Goal: Check status: Check status

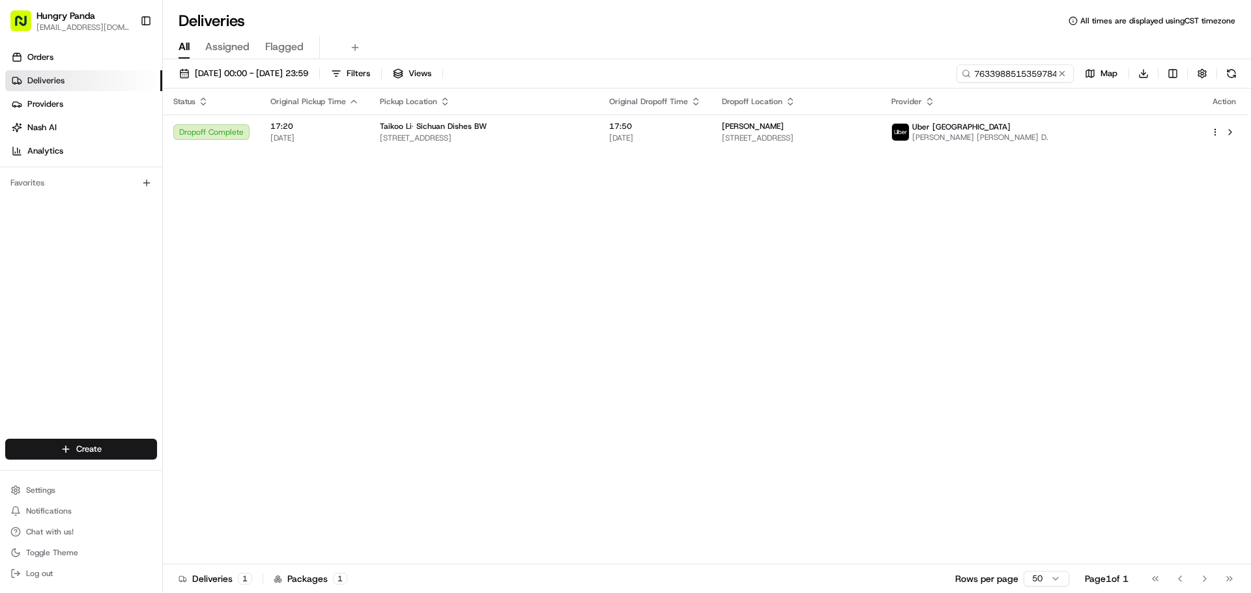
click at [1065, 71] on button at bounding box center [1061, 73] width 13 height 13
click at [1036, 71] on input at bounding box center [995, 73] width 156 height 18
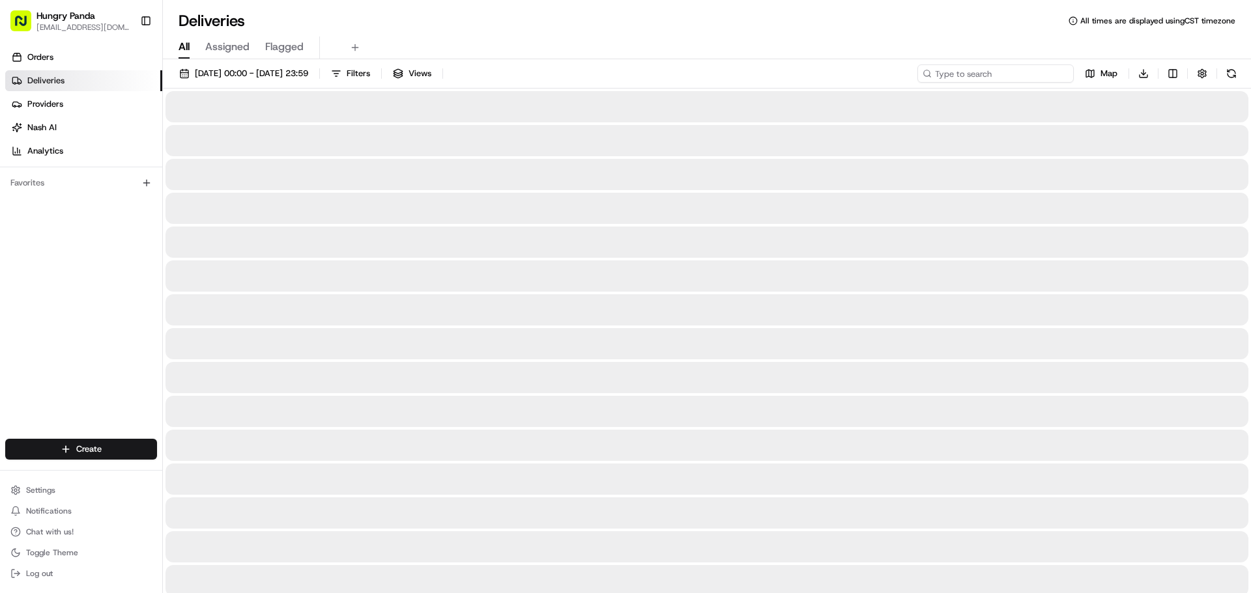
paste input "474598515505378252321"
type input "474598515505378252321"
click at [816, 109] on div at bounding box center [706, 106] width 1083 height 31
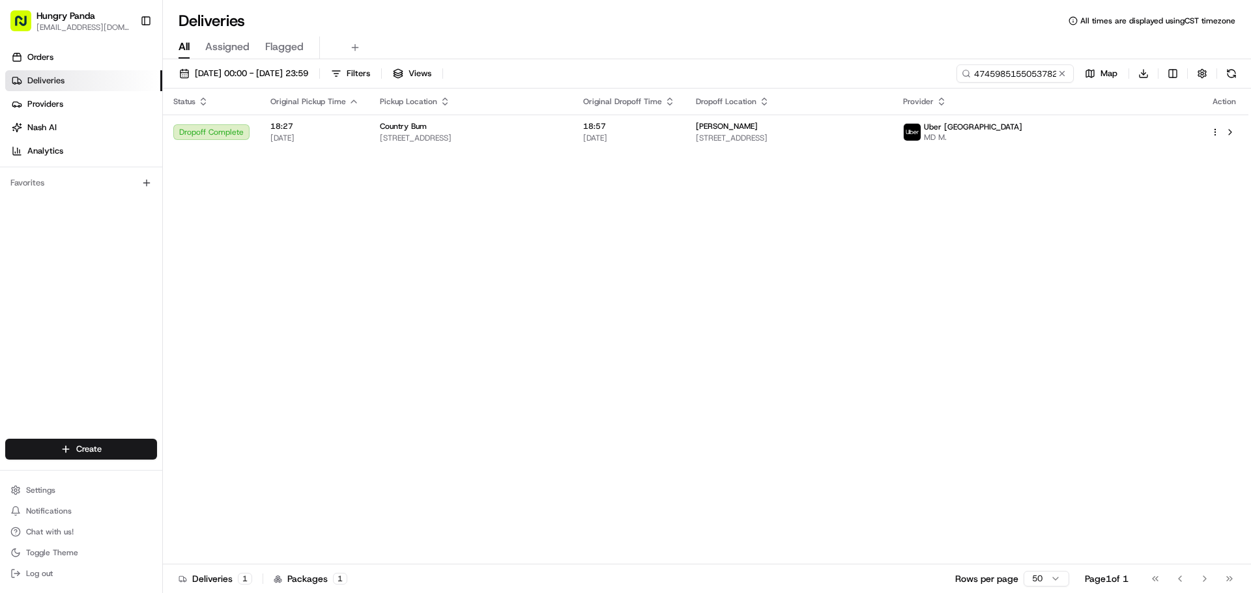
click at [893, 112] on th "Dropoff Location" at bounding box center [788, 102] width 207 height 26
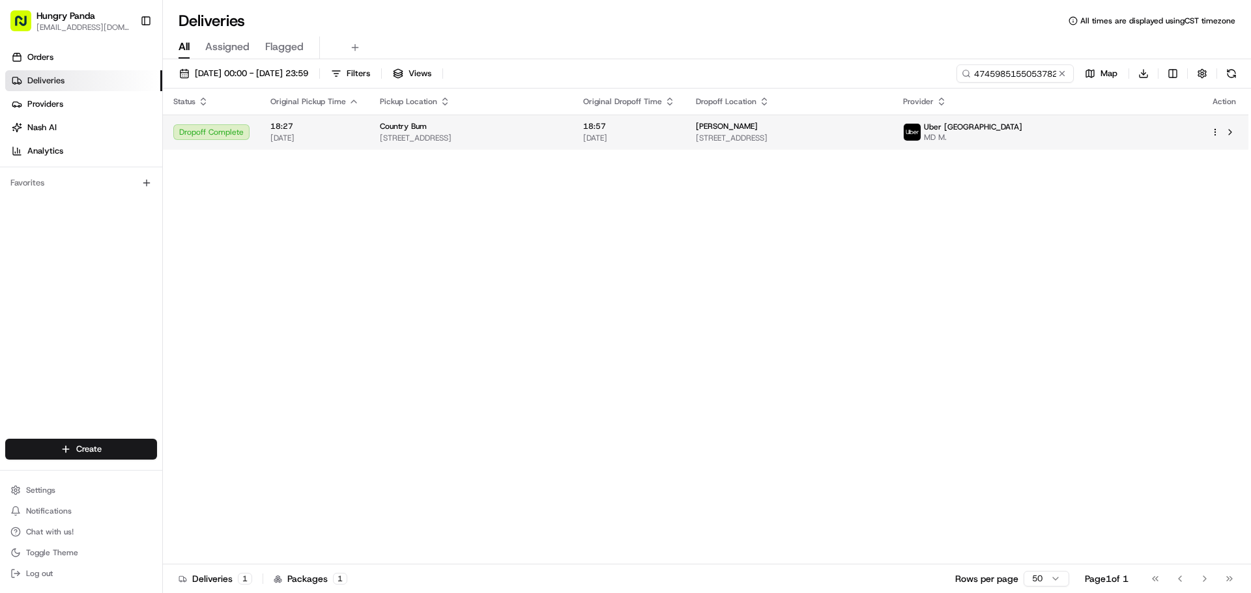
click at [893, 119] on td "[PERSON_NAME] [STREET_ADDRESS]" at bounding box center [788, 132] width 207 height 35
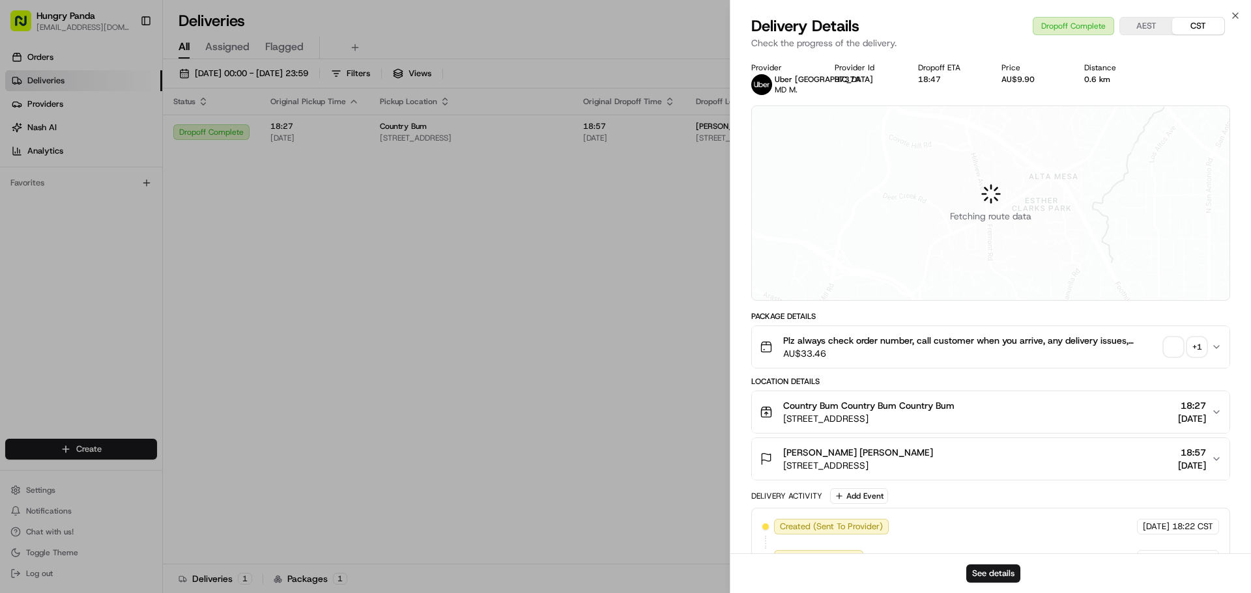
click at [1203, 347] on div "+ 1" at bounding box center [1197, 347] width 18 height 18
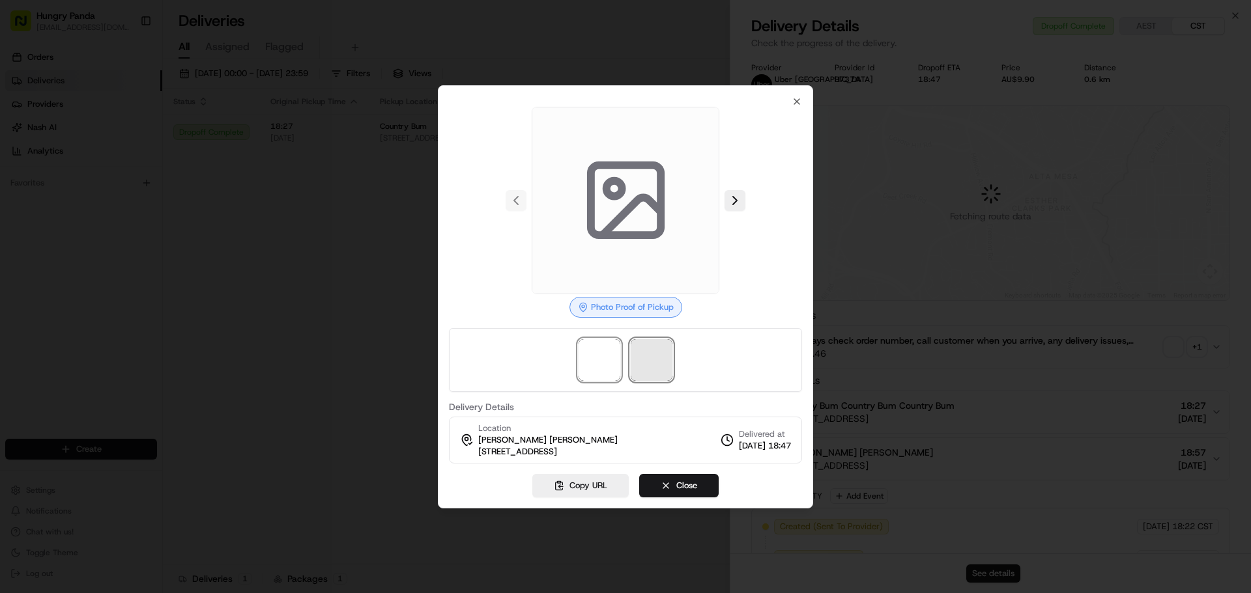
click at [653, 362] on span at bounding box center [652, 360] width 42 height 42
click at [599, 361] on span at bounding box center [600, 360] width 42 height 42
click at [643, 367] on span at bounding box center [652, 360] width 42 height 42
click at [399, 329] on div at bounding box center [625, 296] width 1251 height 593
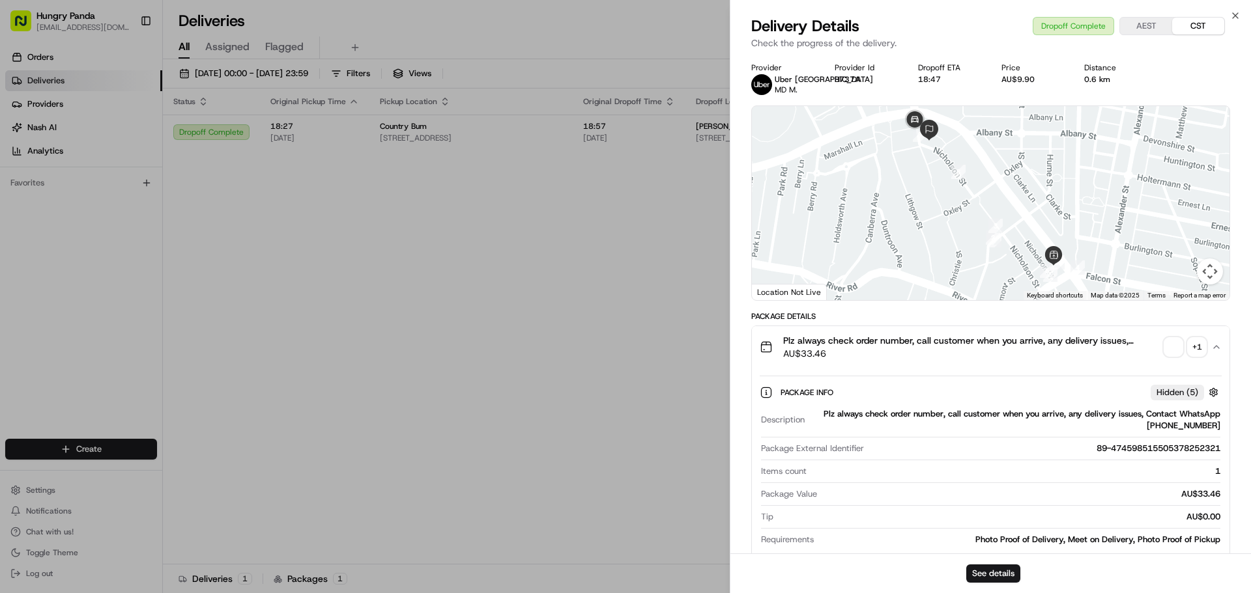
click at [1192, 348] on div "+ 1" at bounding box center [1197, 347] width 18 height 18
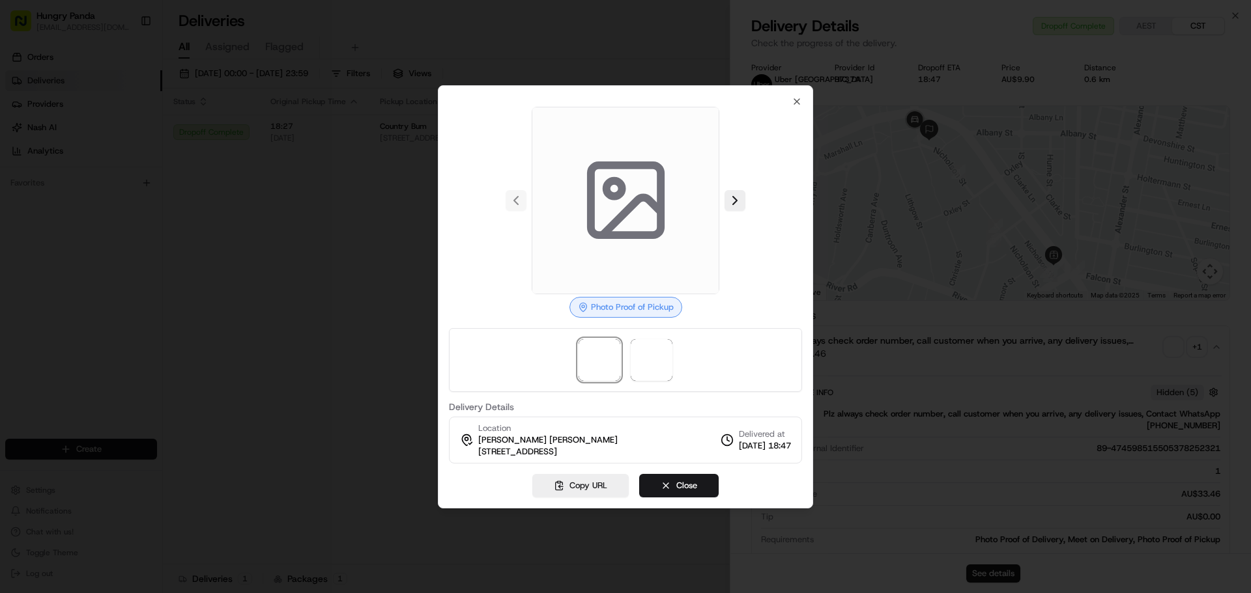
drag, startPoint x: 222, startPoint y: 248, endPoint x: 41, endPoint y: 229, distance: 182.1
click at [222, 247] on div at bounding box center [625, 296] width 1251 height 593
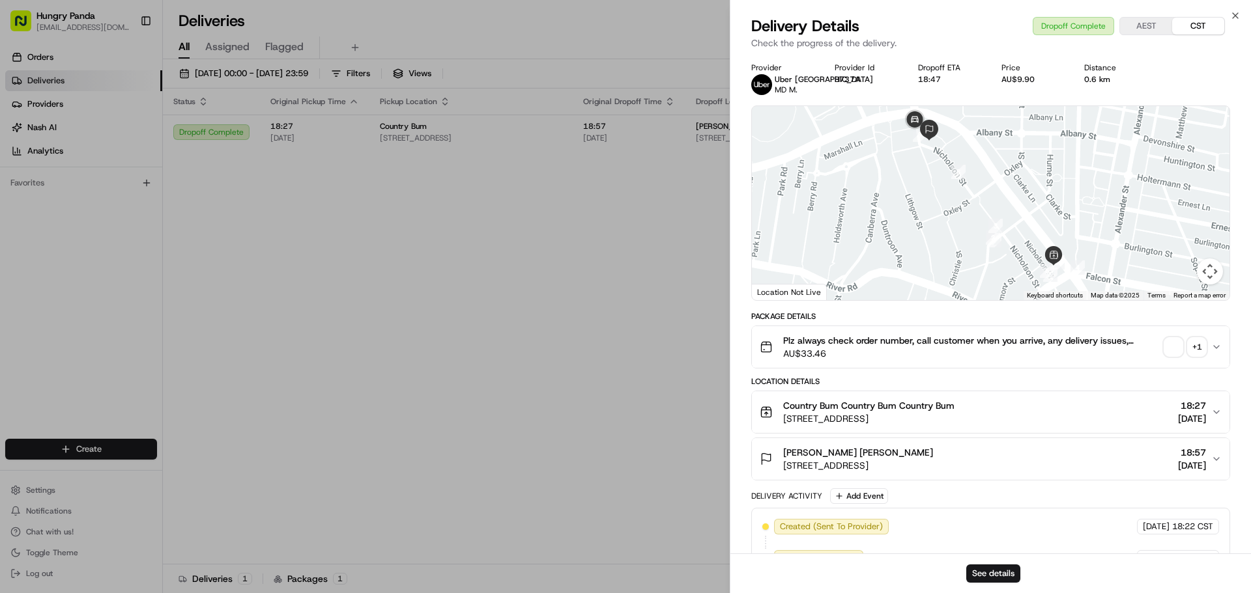
drag, startPoint x: 410, startPoint y: 305, endPoint x: 505, endPoint y: 290, distance: 96.3
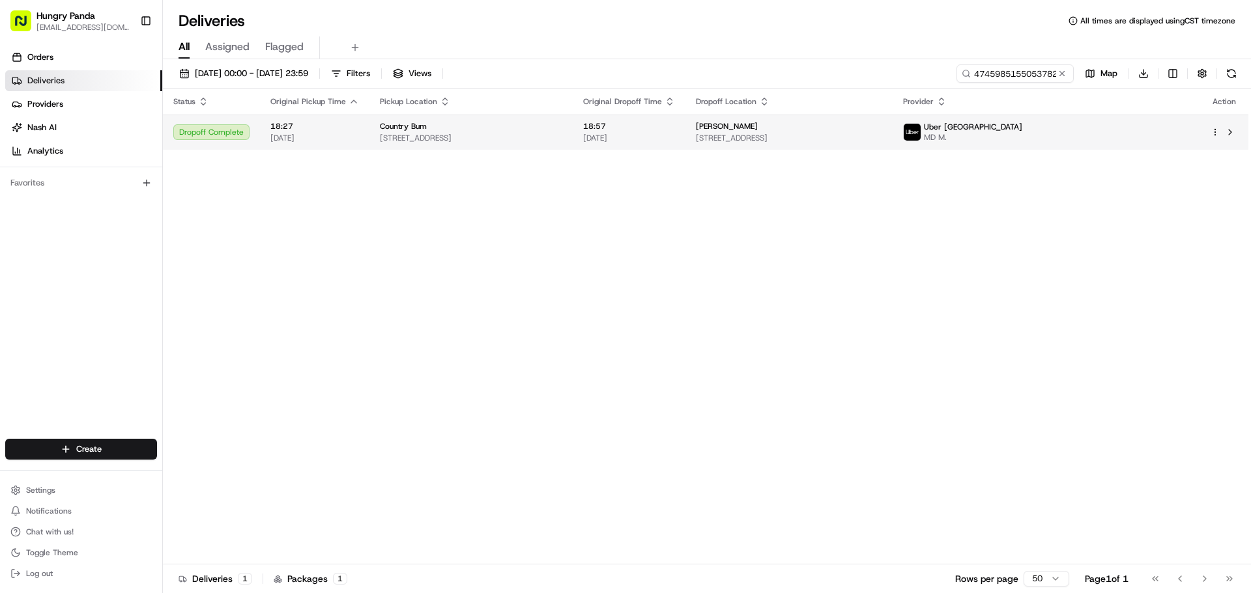
click at [1112, 119] on td "Uber [GEOGRAPHIC_DATA] MD M." at bounding box center [1046, 132] width 307 height 35
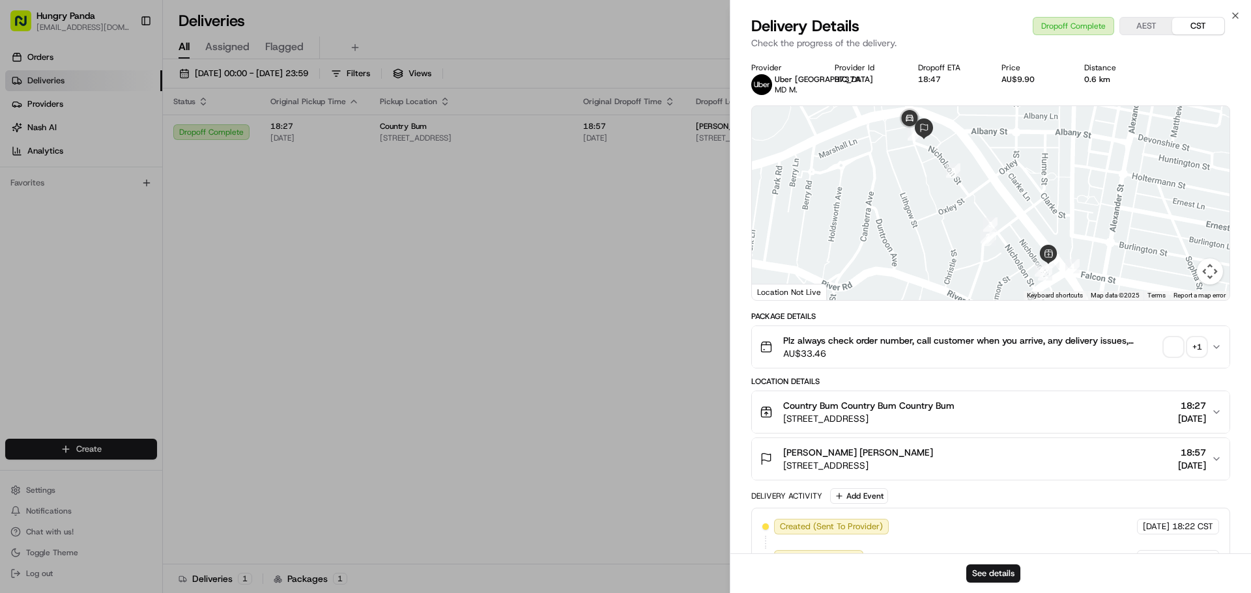
click at [1190, 354] on div "+ 1" at bounding box center [1197, 347] width 18 height 18
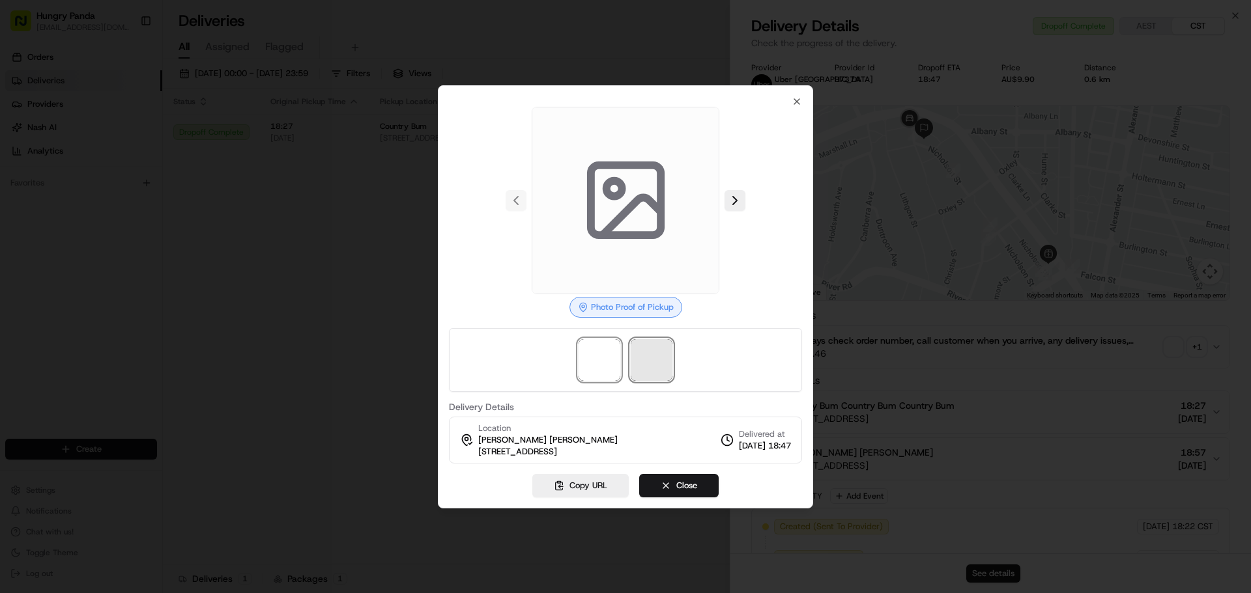
click at [659, 367] on span at bounding box center [652, 360] width 42 height 42
drag, startPoint x: 356, startPoint y: 257, endPoint x: 375, endPoint y: 253, distance: 19.8
click at [356, 256] on div at bounding box center [625, 296] width 1251 height 593
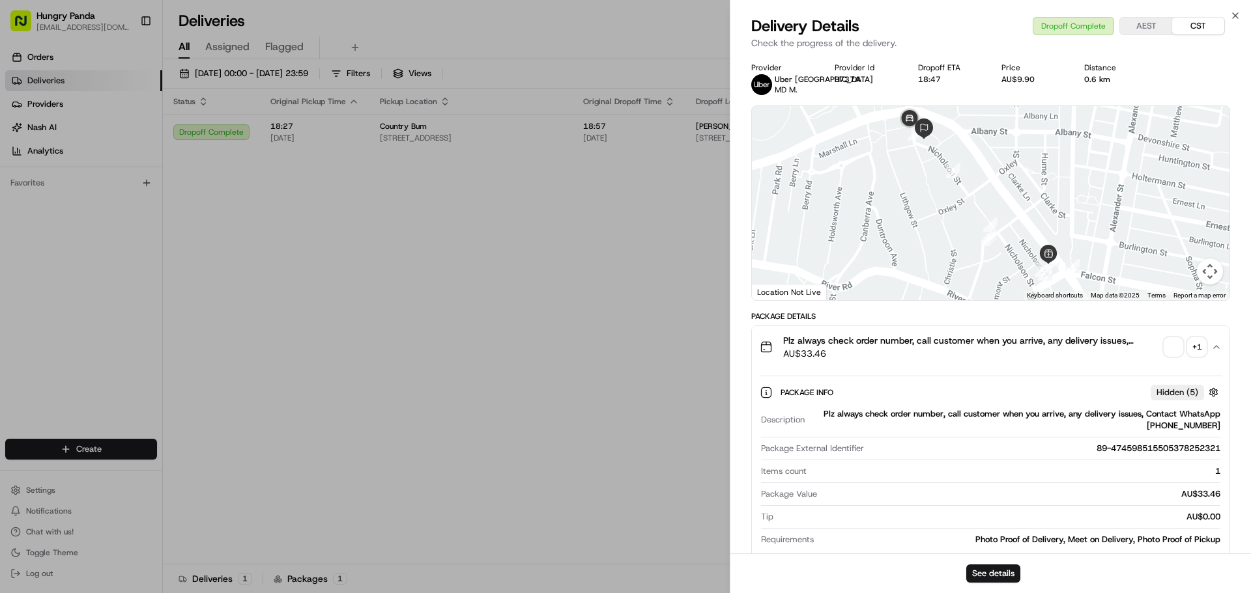
click at [1193, 342] on div "+ 1" at bounding box center [1197, 347] width 18 height 18
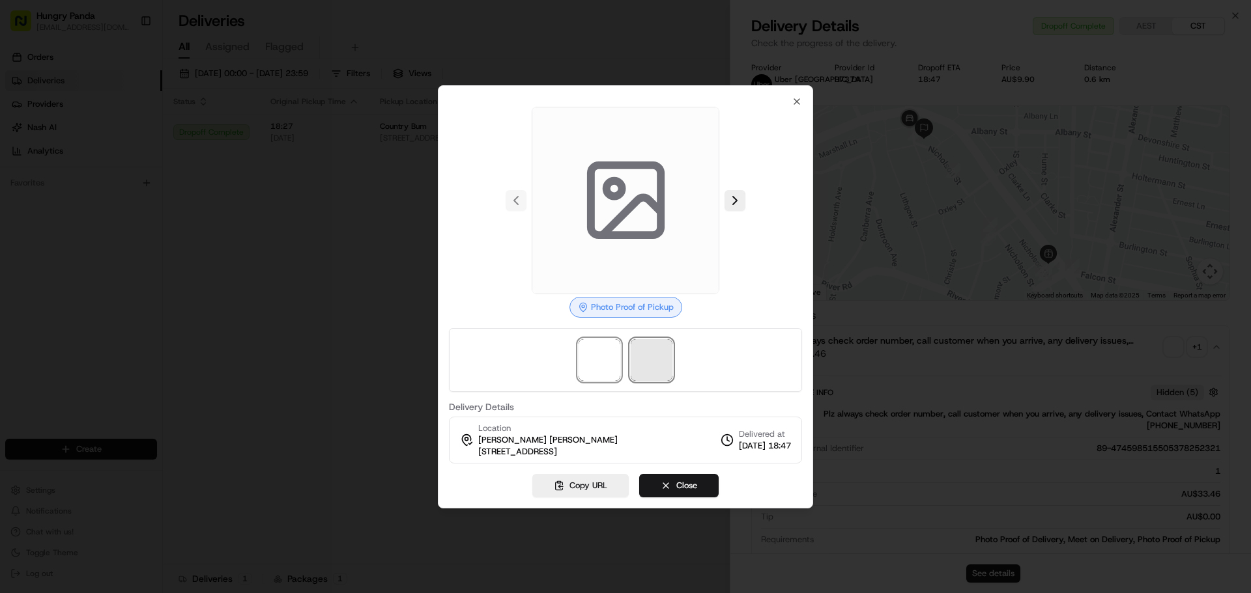
click at [644, 379] on span at bounding box center [652, 360] width 42 height 42
click at [957, 289] on div at bounding box center [625, 296] width 1251 height 593
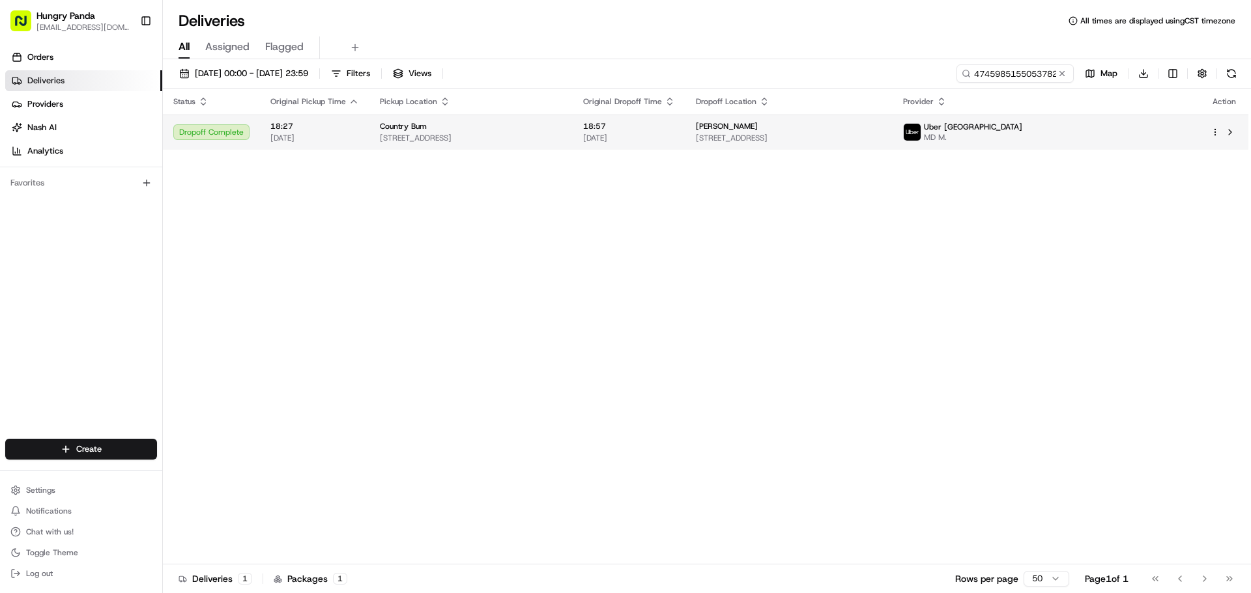
click at [882, 136] on span "[STREET_ADDRESS]" at bounding box center [789, 138] width 186 height 10
click at [893, 145] on td "[PERSON_NAME] [STREET_ADDRESS]" at bounding box center [788, 132] width 207 height 35
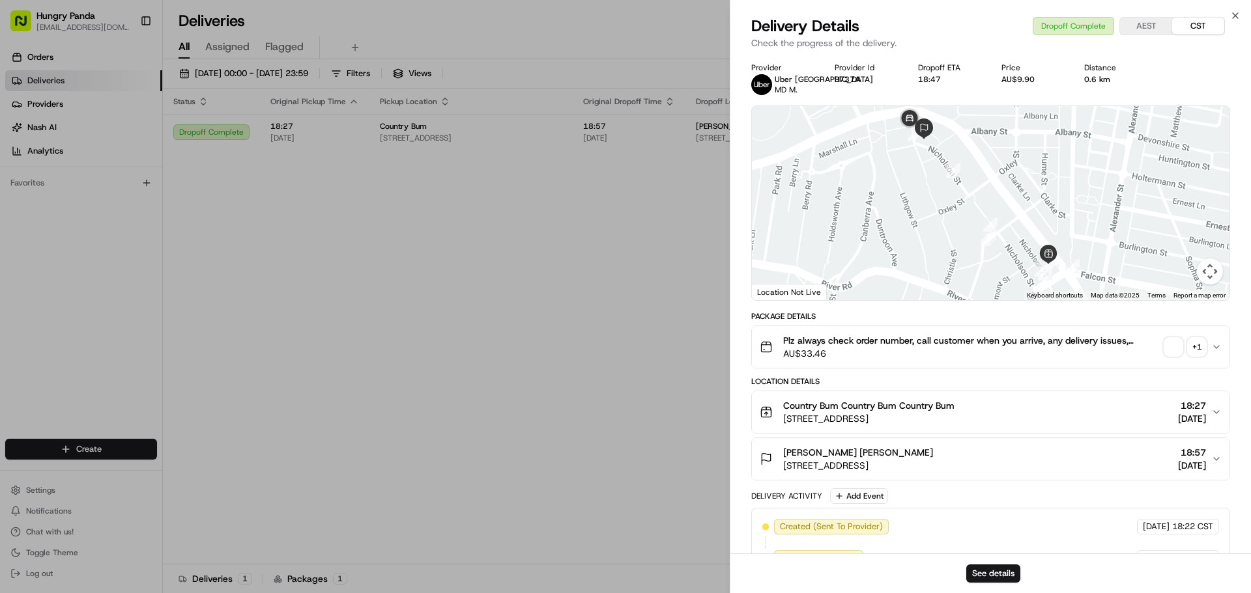
click at [1196, 343] on div "+ 1" at bounding box center [1197, 347] width 18 height 18
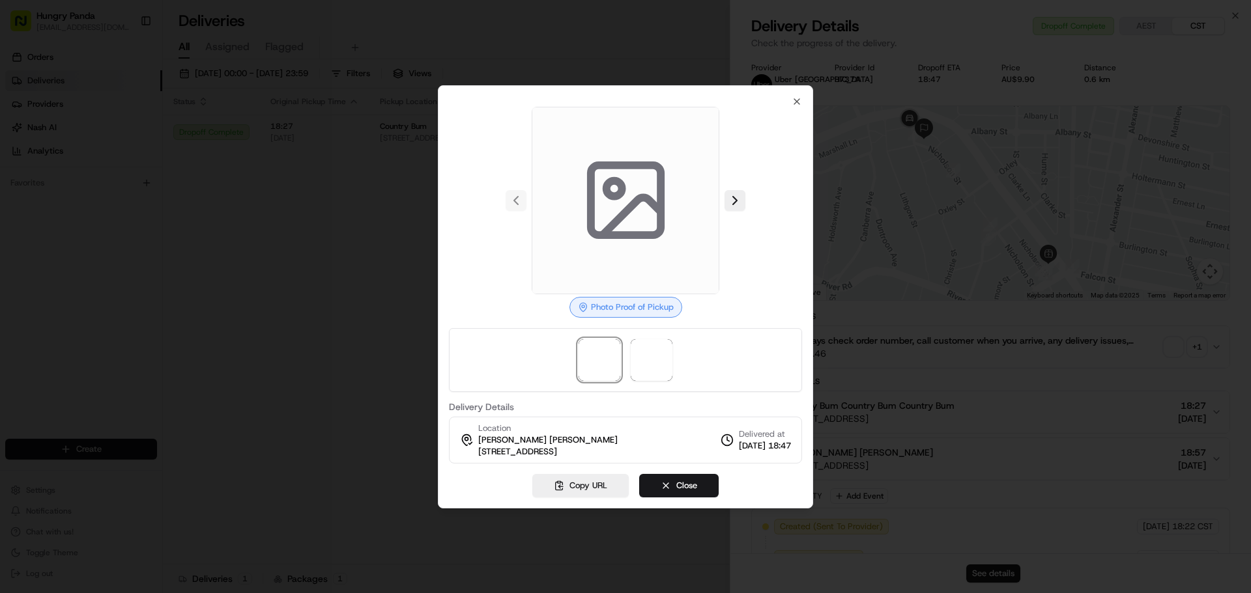
click at [629, 368] on div at bounding box center [625, 360] width 353 height 64
click at [616, 352] on span at bounding box center [600, 360] width 42 height 42
click at [630, 360] on div at bounding box center [625, 360] width 353 height 64
click at [644, 362] on span at bounding box center [652, 360] width 42 height 42
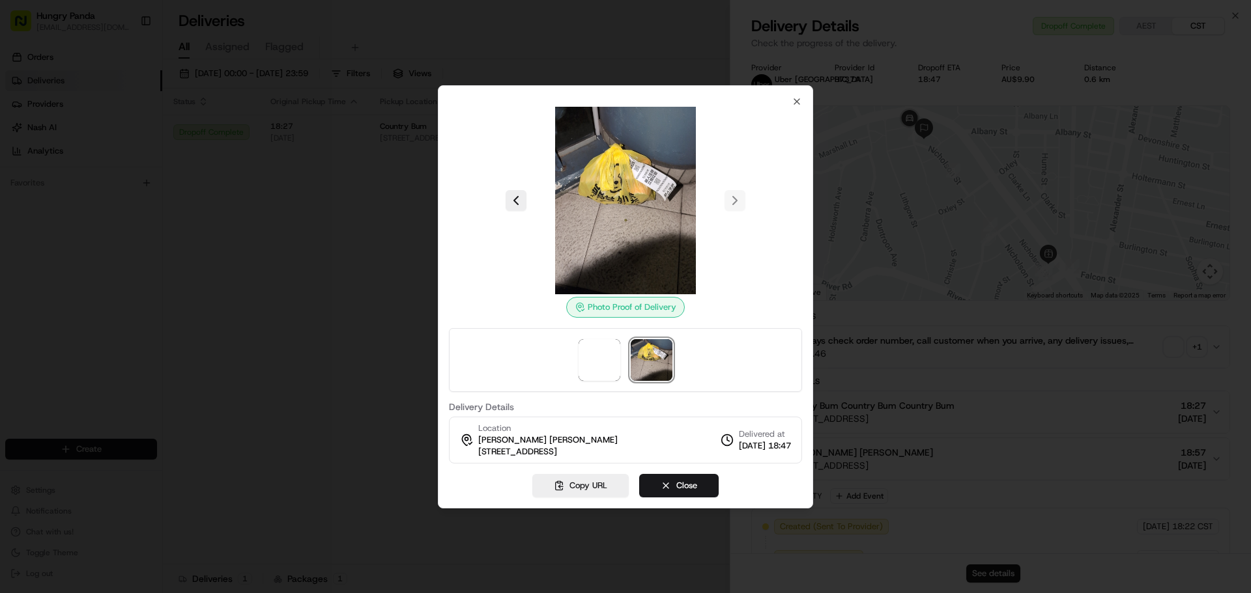
click at [908, 251] on div at bounding box center [625, 296] width 1251 height 593
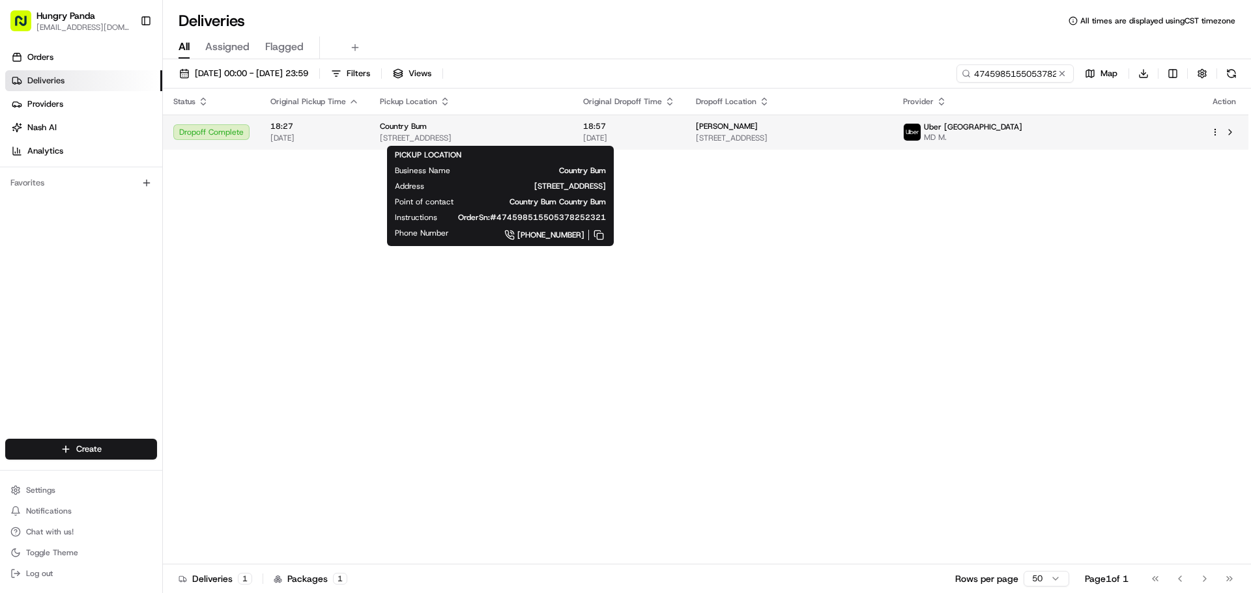
click at [562, 134] on span "[STREET_ADDRESS]" at bounding box center [471, 138] width 182 height 10
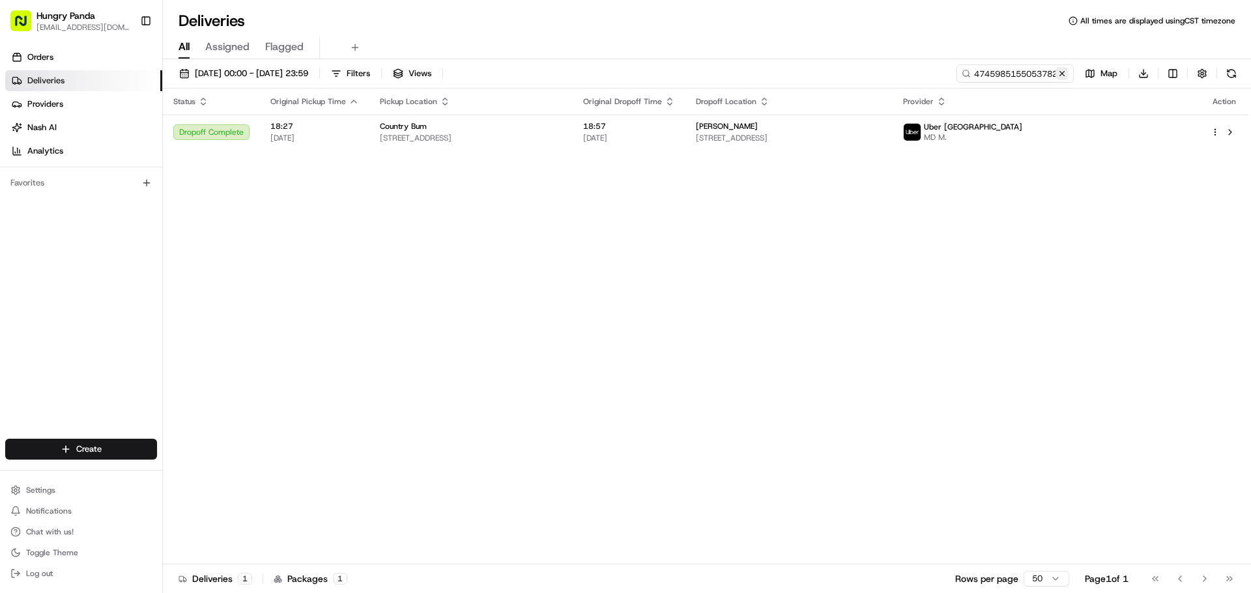
click at [1059, 78] on button at bounding box center [1061, 73] width 13 height 13
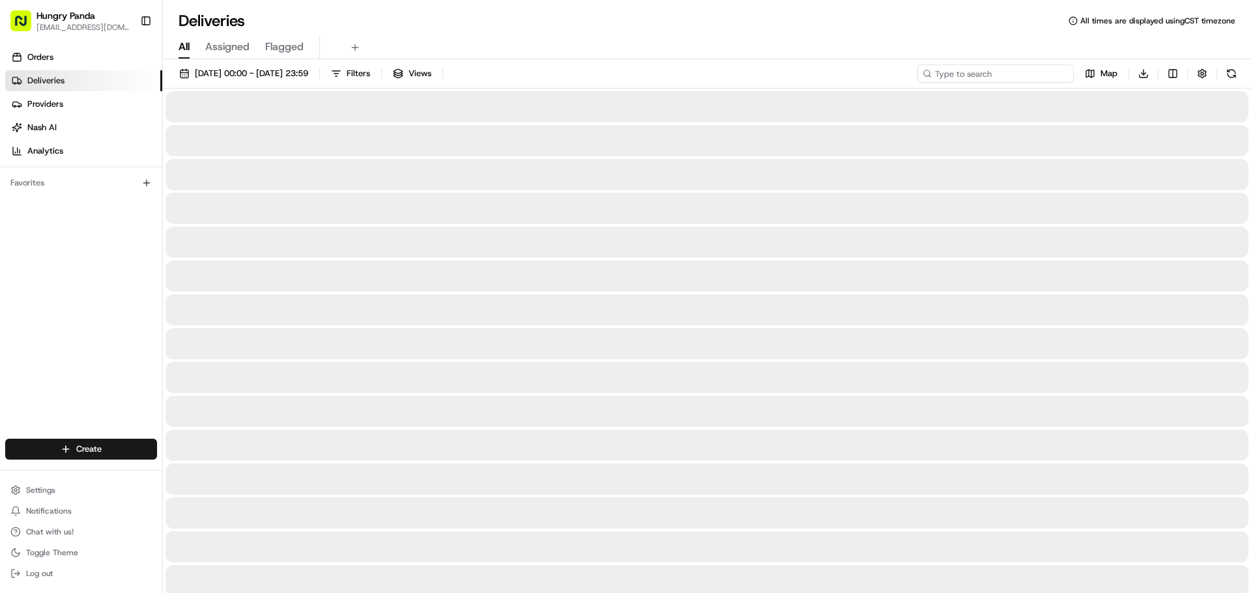
click at [1040, 77] on input at bounding box center [995, 73] width 156 height 18
click at [990, 71] on input at bounding box center [995, 73] width 156 height 18
click at [1018, 66] on input at bounding box center [995, 73] width 156 height 18
paste input "7641904245950767741133"
type input "7641904245950767741133"
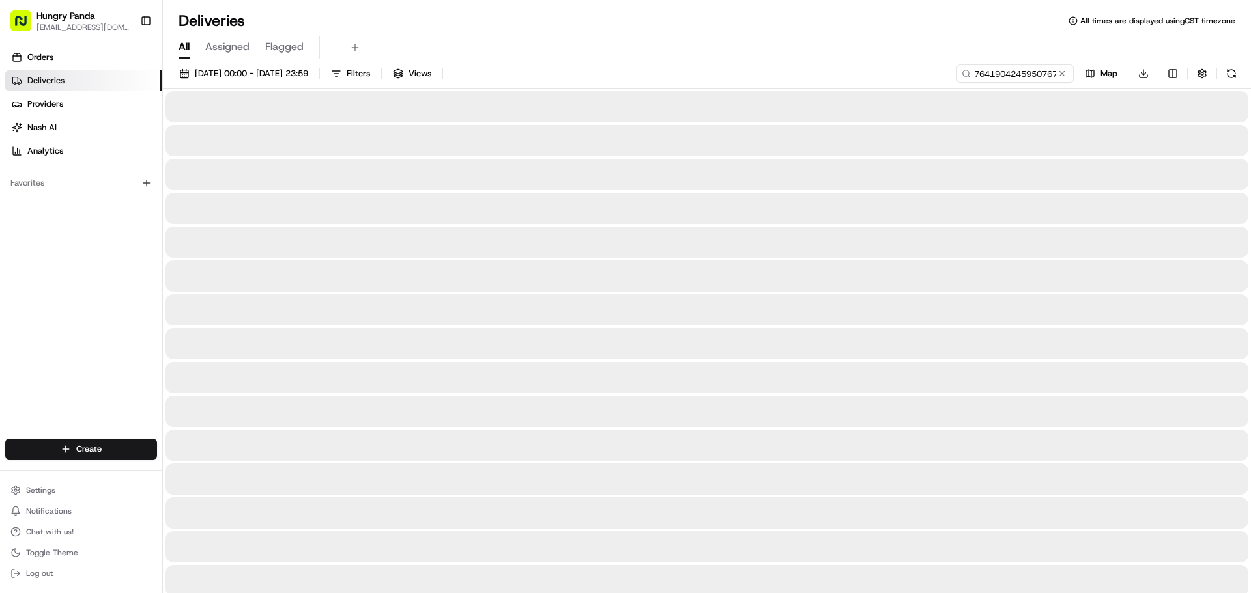
click at [714, 116] on div at bounding box center [706, 106] width 1083 height 31
drag, startPoint x: 1081, startPoint y: 180, endPoint x: 646, endPoint y: 61, distance: 451.8
click at [1082, 180] on div at bounding box center [706, 174] width 1083 height 31
click at [308, 74] on span "[DATE] 00:00 - [DATE] 23:59" at bounding box center [251, 74] width 113 height 12
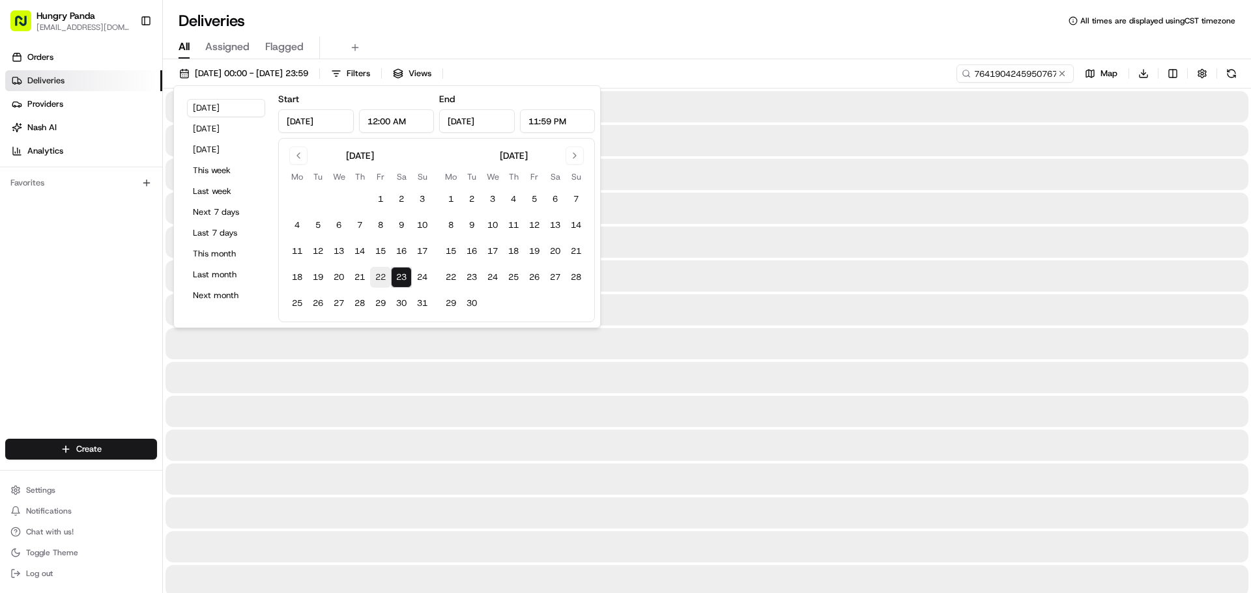
click at [380, 277] on button "22" at bounding box center [380, 277] width 21 height 21
type input "[DATE]"
click at [618, 287] on div at bounding box center [706, 276] width 1083 height 31
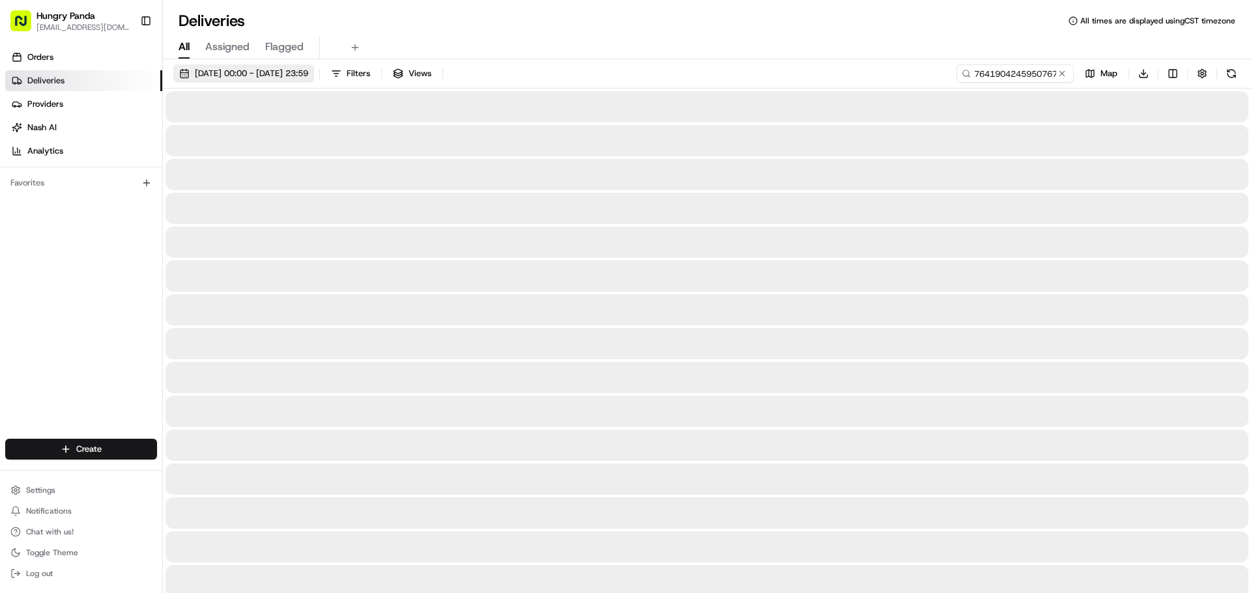
click at [308, 70] on span "[DATE] 00:00 - [DATE] 23:59" at bounding box center [251, 74] width 113 height 12
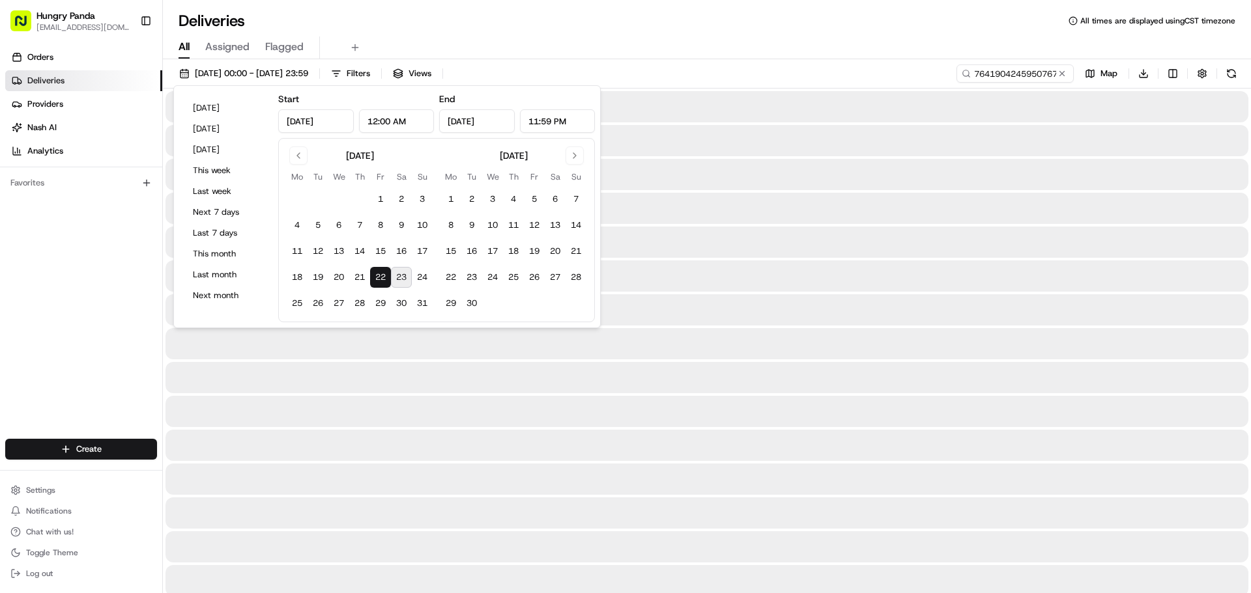
click at [406, 279] on button "23" at bounding box center [401, 277] width 21 height 21
type input "[DATE]"
click at [762, 246] on div at bounding box center [706, 242] width 1083 height 31
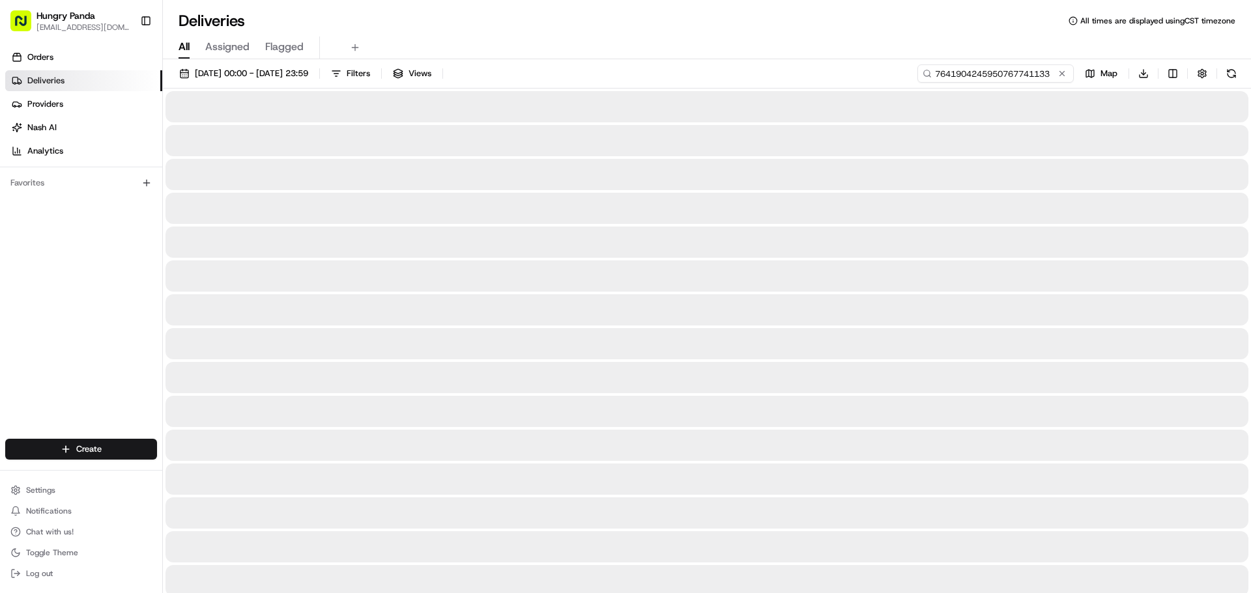
click at [1070, 66] on input "7641904245950767741133" at bounding box center [995, 73] width 156 height 18
click at [1068, 72] on button at bounding box center [1061, 73] width 13 height 13
click at [1006, 76] on input at bounding box center [995, 73] width 156 height 18
paste input "7641904245950767741133"
type input "7641904245950767741133"
